Goal: Task Accomplishment & Management: Manage account settings

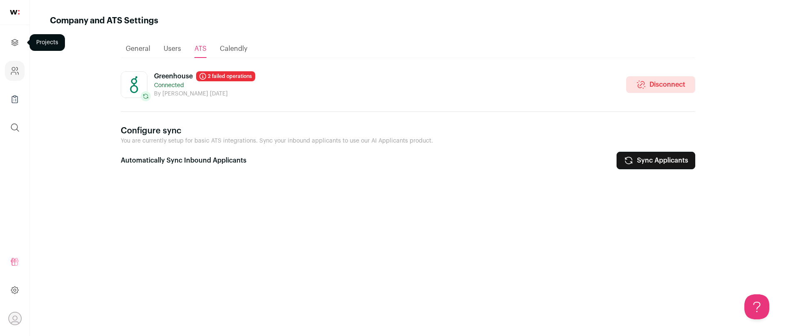
click at [12, 40] on icon "Projects" at bounding box center [15, 42] width 6 height 6
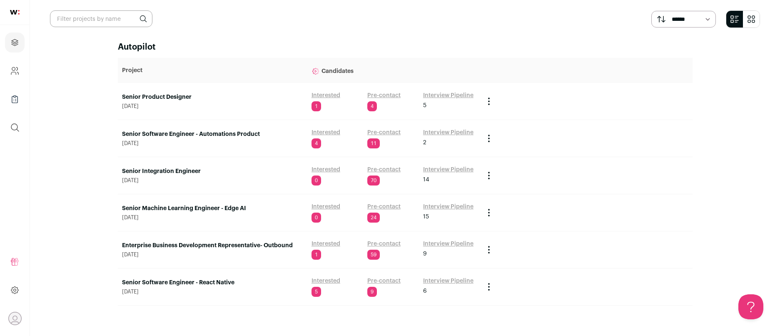
scroll to position [40, 0]
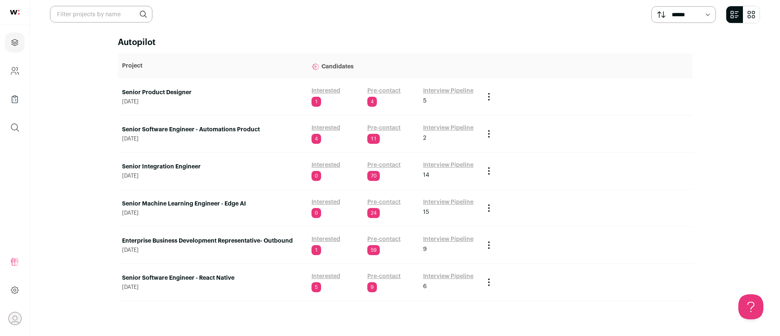
click at [174, 88] on link "Senior Product Designer" at bounding box center [212, 92] width 181 height 8
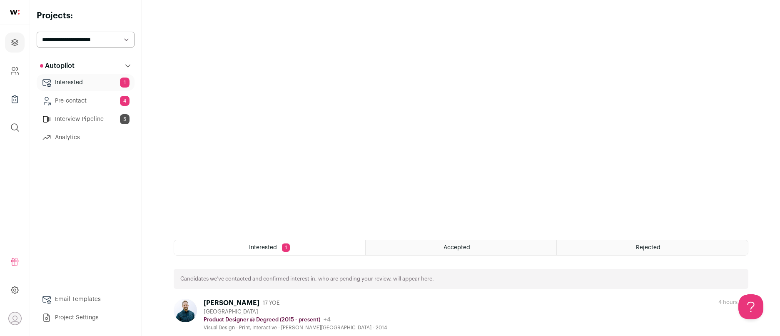
scroll to position [152, 0]
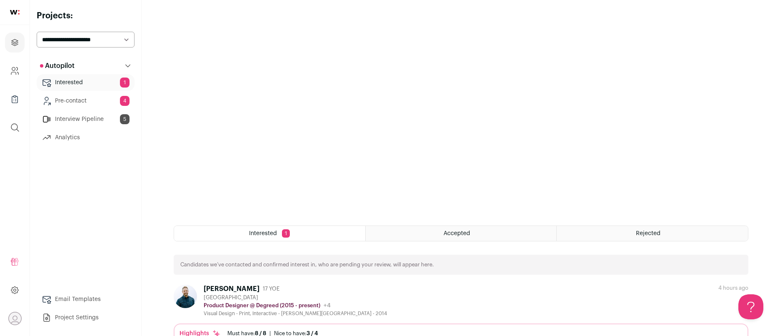
click at [89, 321] on link "Project Settings" at bounding box center [86, 317] width 98 height 17
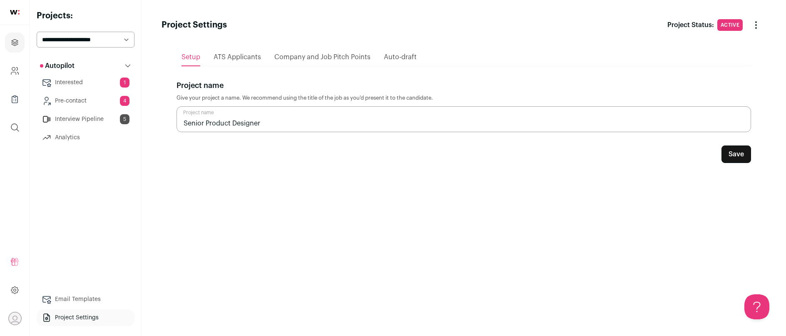
click at [253, 55] on span "ATS Applicants" at bounding box center [237, 57] width 47 height 7
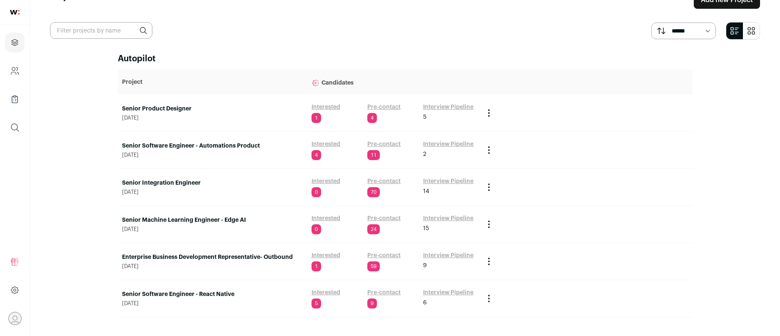
scroll to position [40, 0]
